Goal: Navigation & Orientation: Find specific page/section

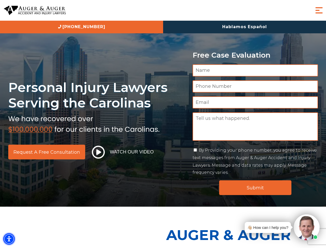
click at [9, 239] on img "Accessibility Menu" at bounding box center [8, 238] width 11 height 11
